Goal: Find specific page/section: Find specific page/section

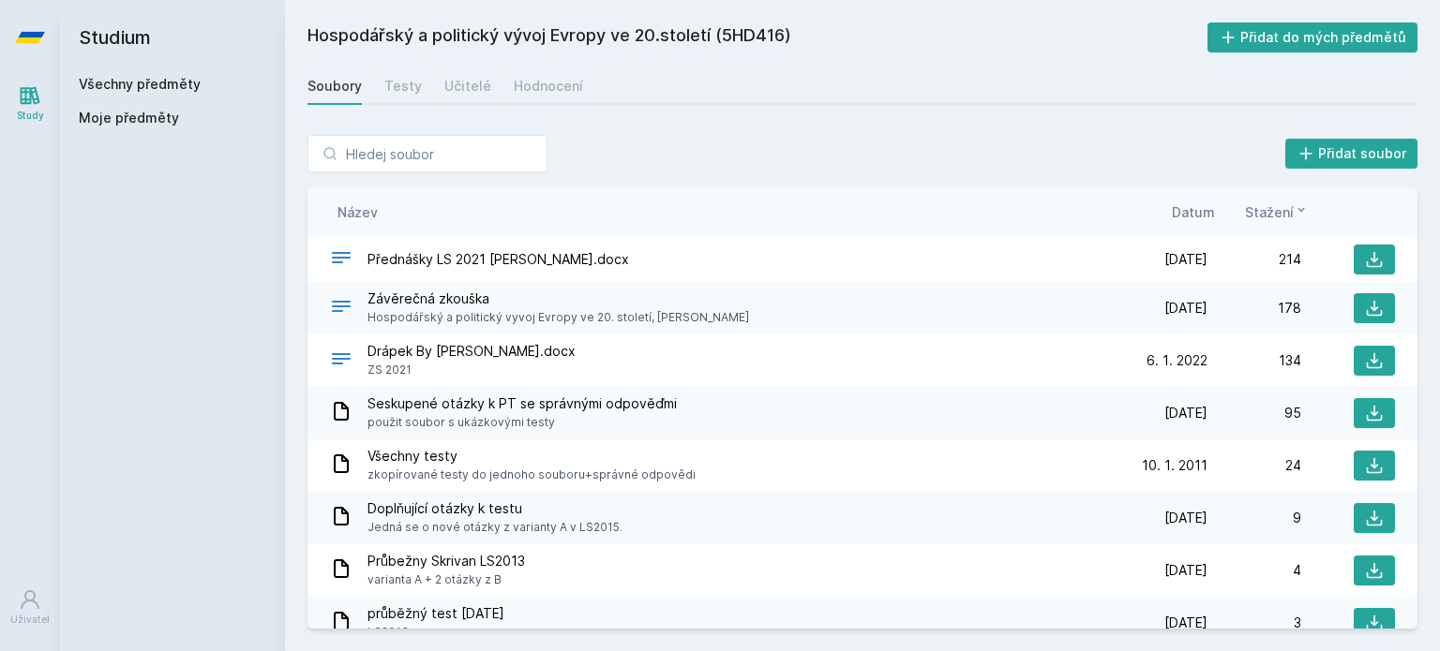
click at [174, 78] on link "Všechny předměty" at bounding box center [140, 84] width 122 height 16
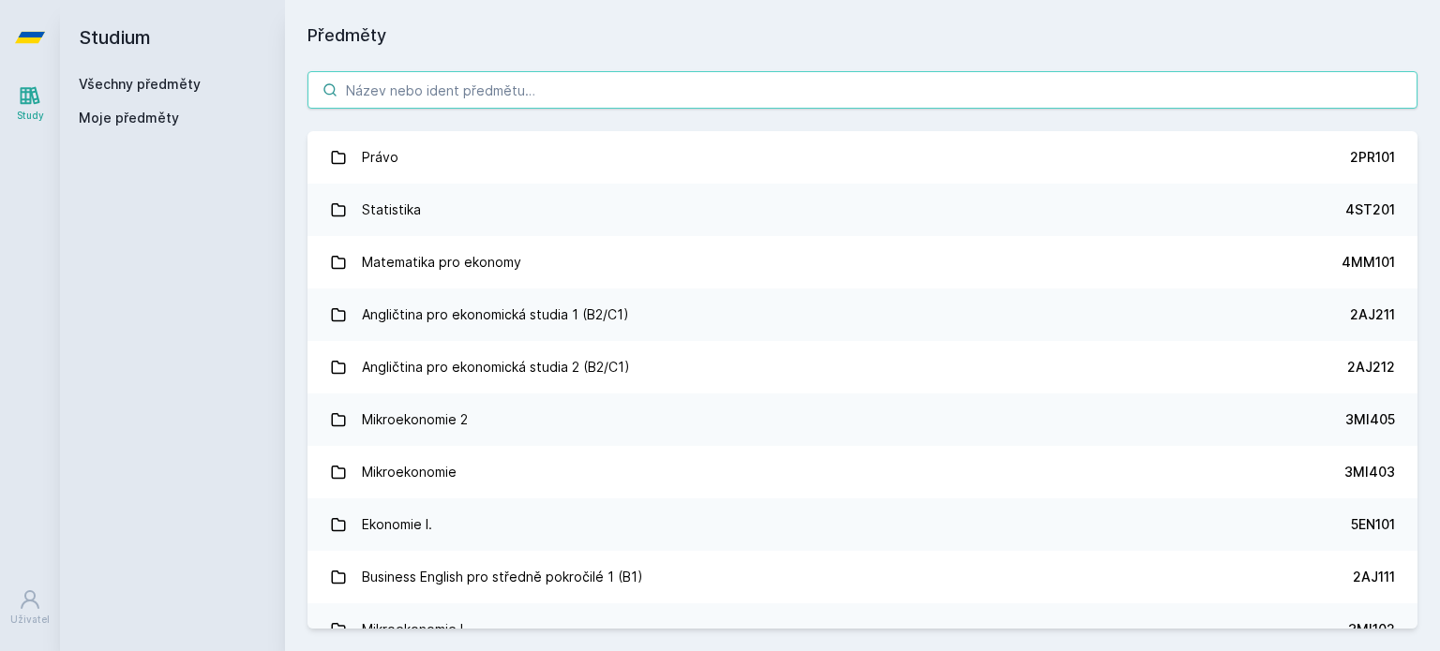
click at [408, 96] on input "search" at bounding box center [862, 89] width 1110 height 37
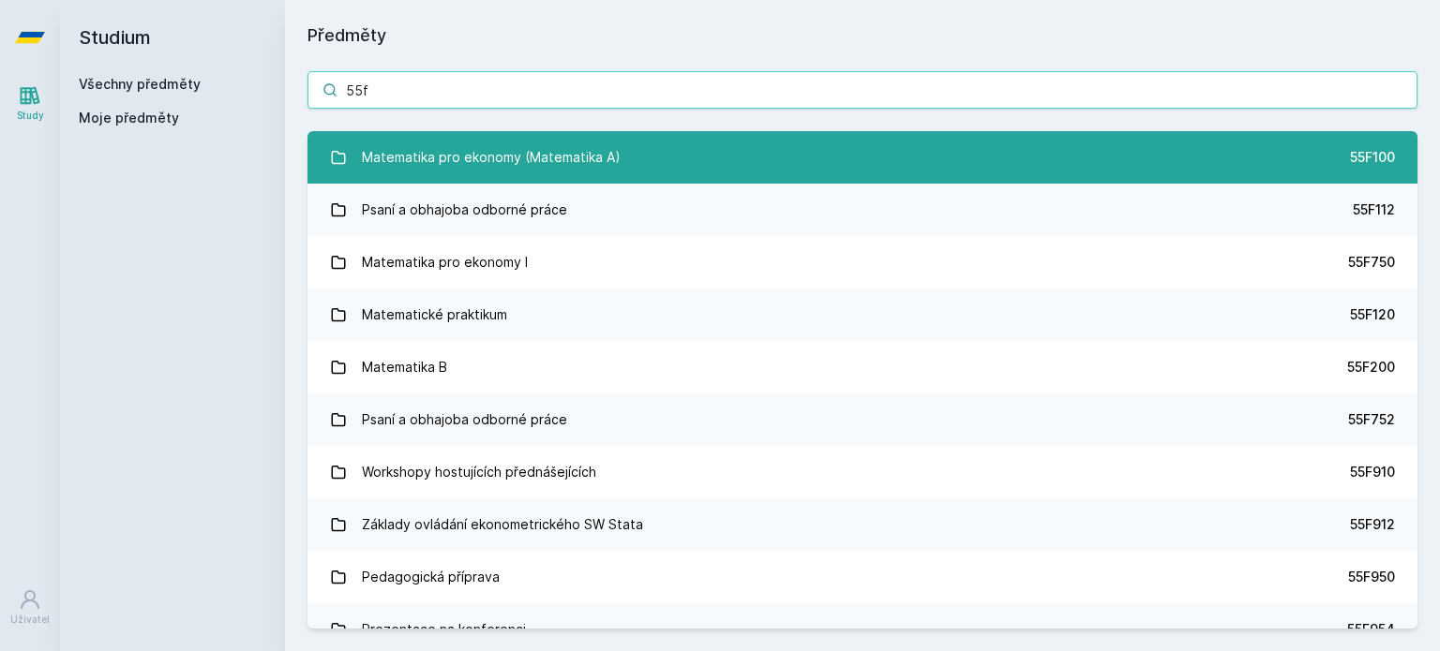
type input "55f"
click at [413, 159] on div "Matematika pro ekonomy (Matematika A)" at bounding box center [491, 157] width 259 height 37
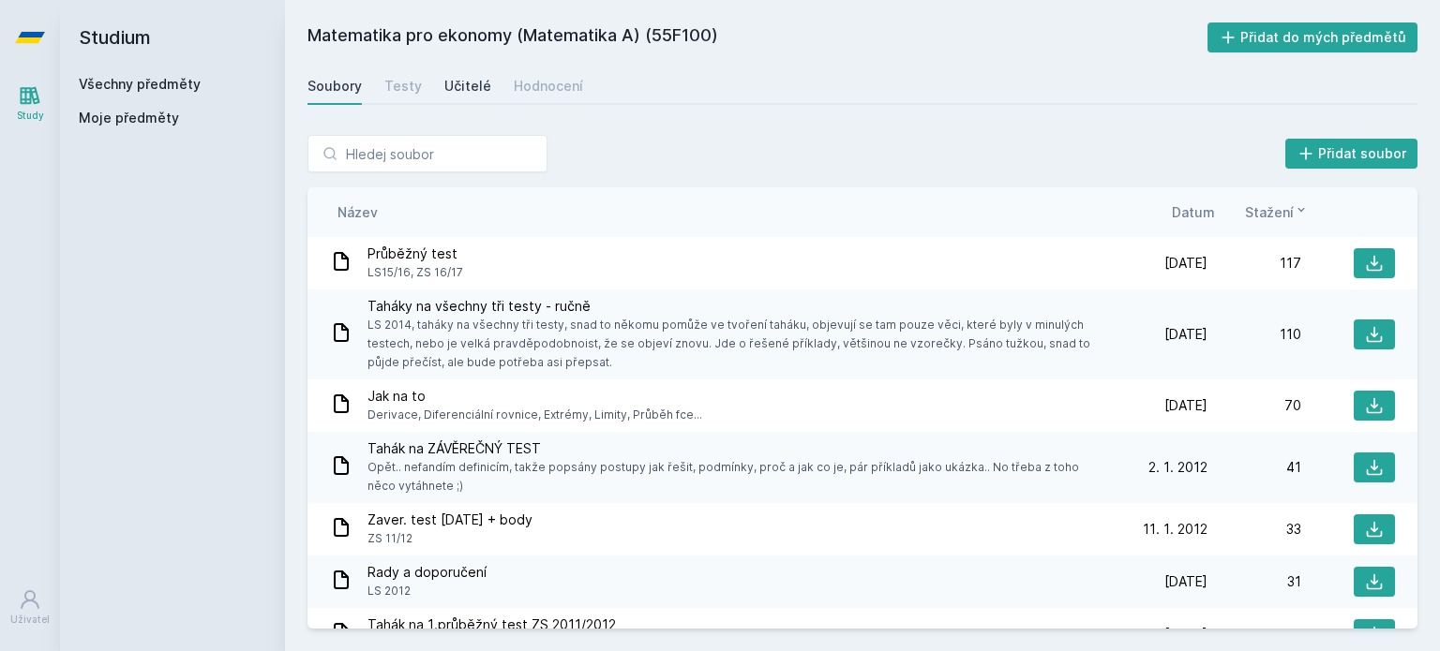
click at [457, 90] on div "Učitelé" at bounding box center [467, 86] width 47 height 19
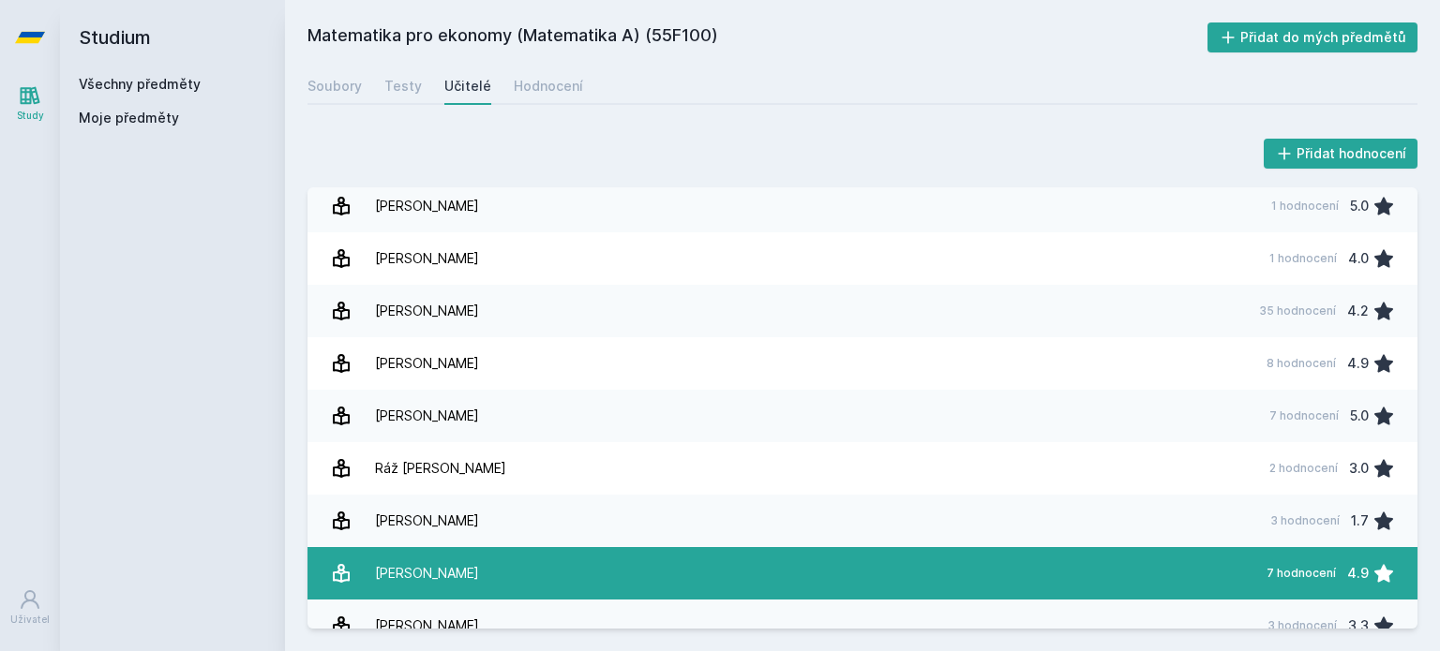
scroll to position [555, 0]
